Goal: Transaction & Acquisition: Purchase product/service

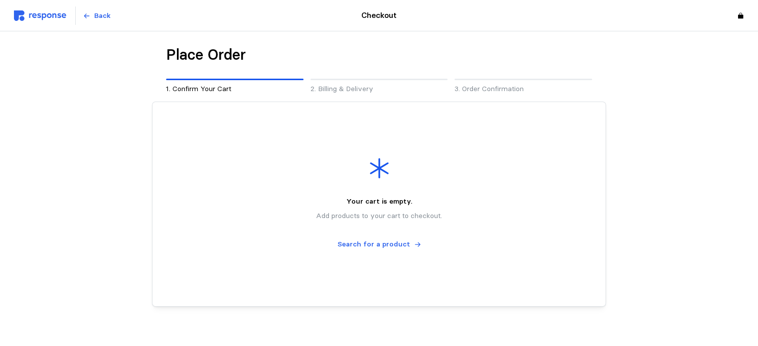
click at [45, 14] on img at bounding box center [40, 15] width 52 height 10
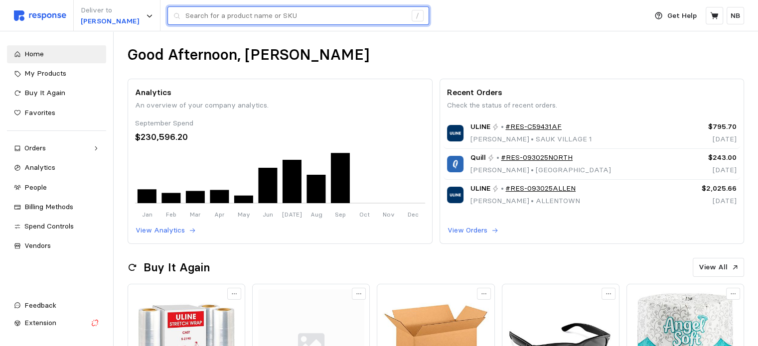
click at [227, 18] on input "text" at bounding box center [295, 16] width 221 height 18
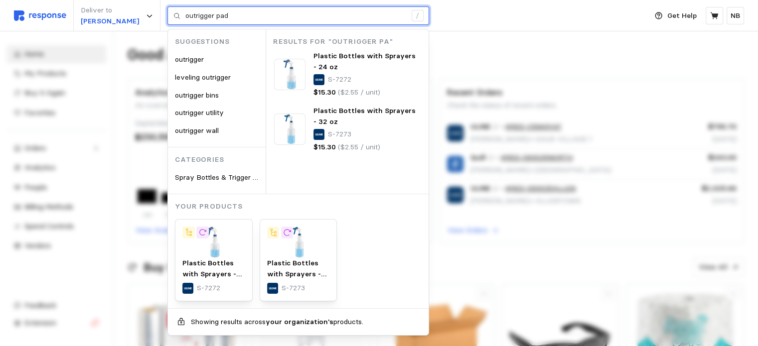
type input "outrigger pad"
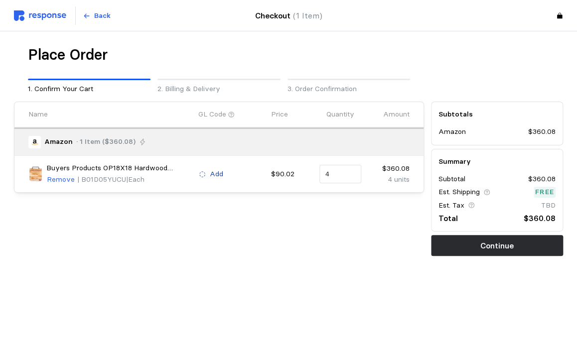
click at [203, 171] on icon at bounding box center [202, 174] width 7 height 7
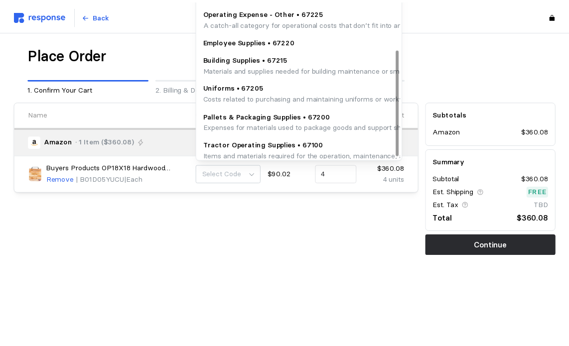
scroll to position [106, 0]
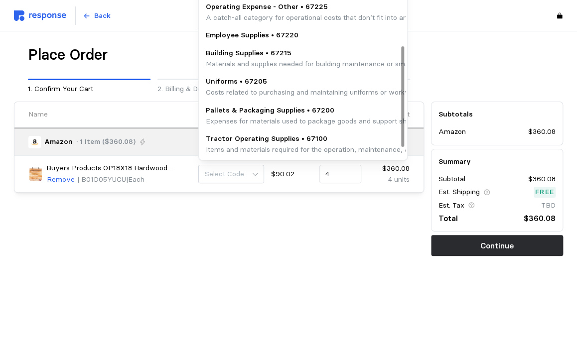
click at [255, 139] on p "Tractor Operating Supplies • 67100" at bounding box center [410, 138] width 409 height 11
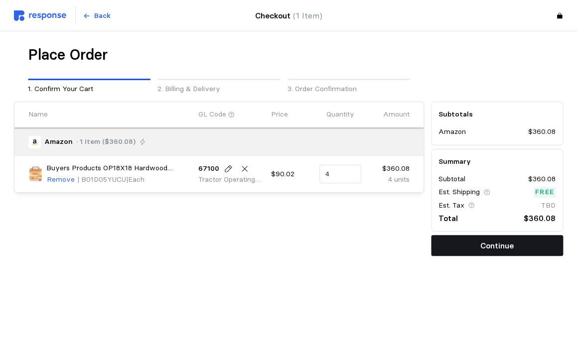
click at [495, 241] on p "Continue" at bounding box center [496, 246] width 33 height 12
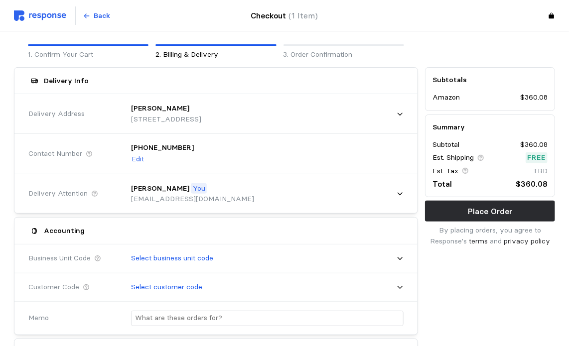
scroll to position [50, 0]
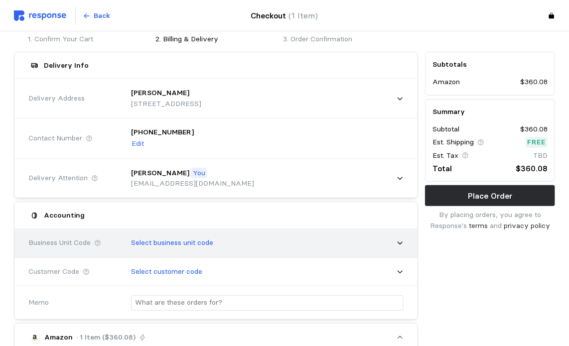
click at [315, 246] on div "Select business unit code" at bounding box center [263, 243] width 279 height 25
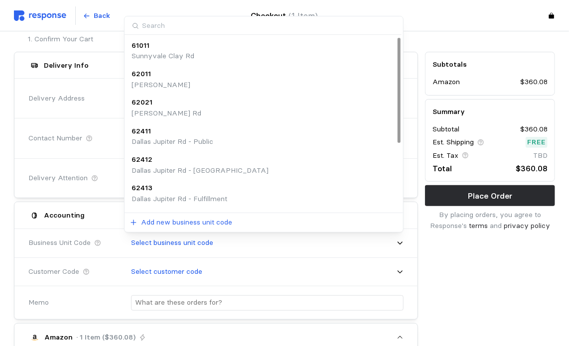
click at [221, 113] on div "62021 Dallas Shiloh Rd" at bounding box center [263, 107] width 265 height 21
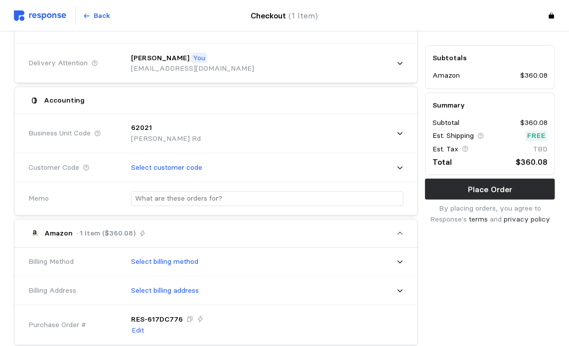
scroll to position [199, 0]
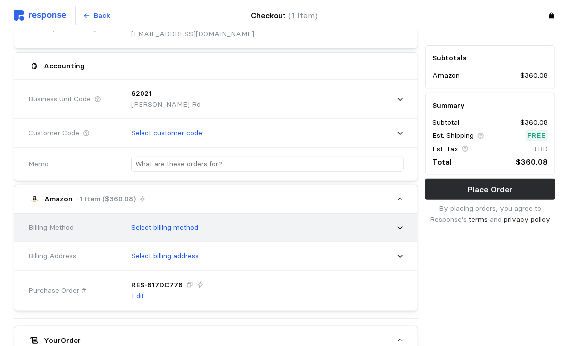
click at [380, 223] on div "Select billing method" at bounding box center [263, 227] width 279 height 25
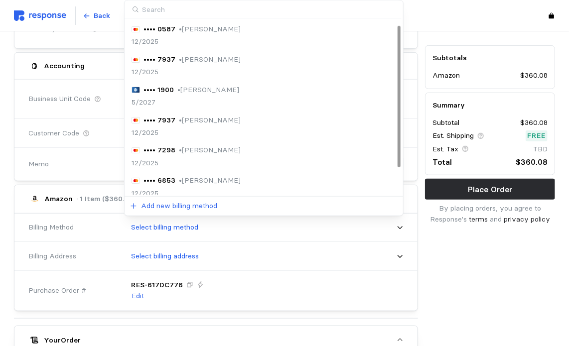
scroll to position [38, 0]
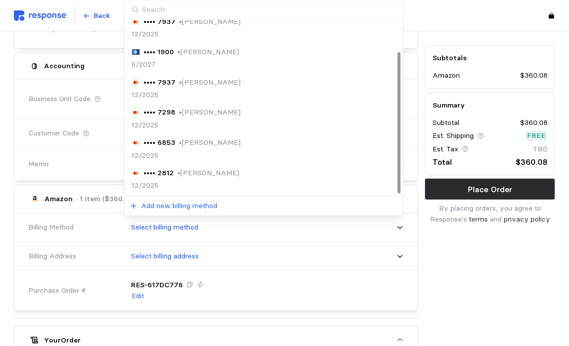
click at [271, 173] on div "•••• 2812 • Nathan Banner 12/2025" at bounding box center [263, 179] width 265 height 23
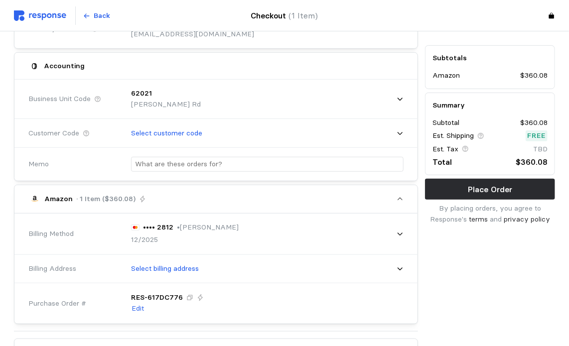
click at [506, 278] on div "Subtotals Amazon $360.08 Summary Subtotal $360.08 Est. Shipping Free Est. Tax T…" at bounding box center [489, 231] width 137 height 665
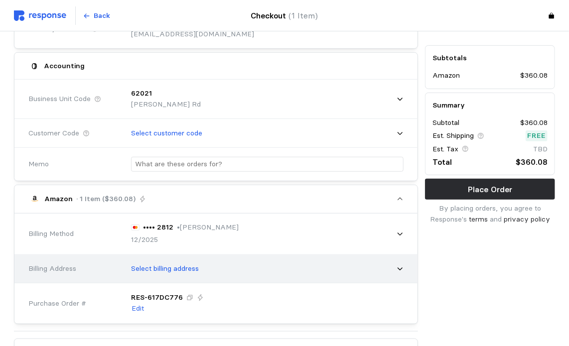
click at [394, 264] on div "Select billing address" at bounding box center [263, 268] width 279 height 25
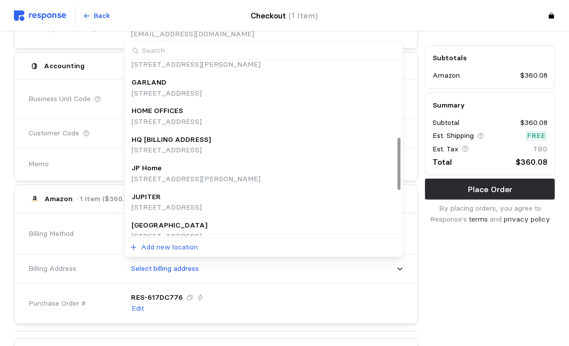
scroll to position [249, 0]
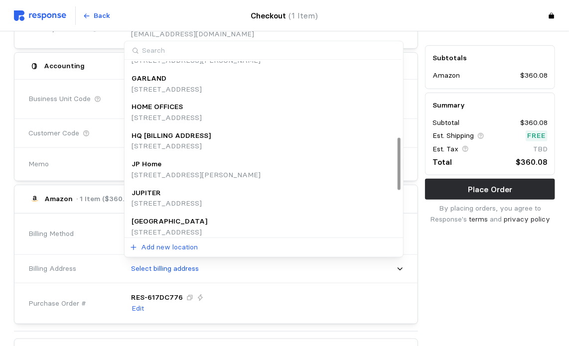
click at [202, 117] on p "1160 Mayflower Drive, Appleton, WI, 54913, United States" at bounding box center [166, 118] width 70 height 11
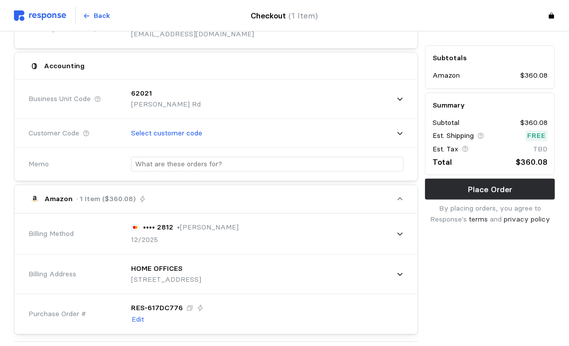
click at [479, 278] on div "Subtotals Amazon $360.08 Summary Subtotal $360.08 Est. Shipping Free Est. Tax T…" at bounding box center [489, 237] width 137 height 676
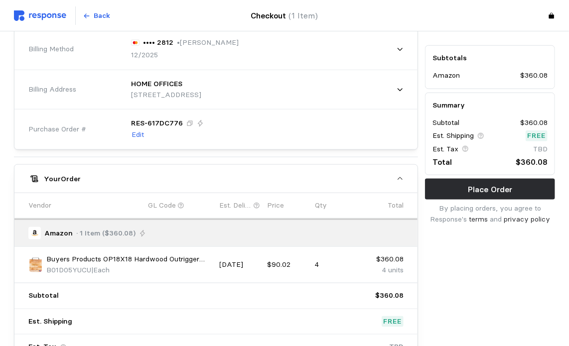
scroll to position [476, 0]
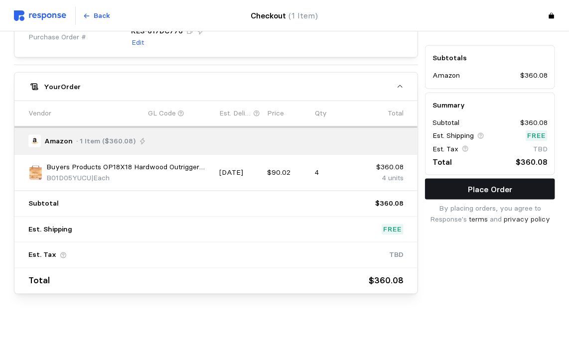
click at [442, 195] on button "Place Order" at bounding box center [490, 189] width 130 height 21
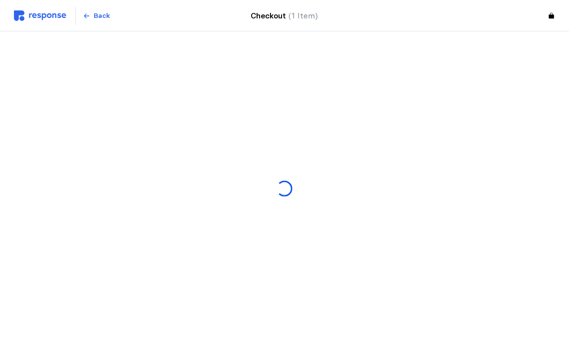
scroll to position [0, 0]
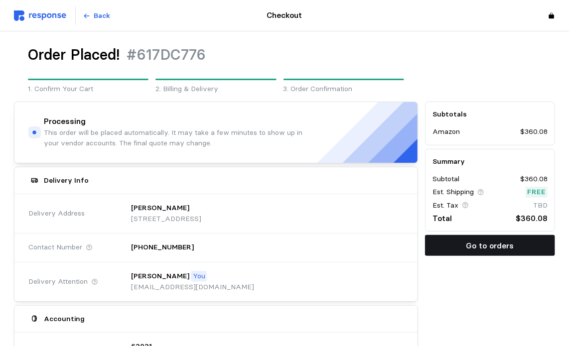
click at [466, 247] on button "Go to orders" at bounding box center [490, 245] width 130 height 21
